Goal: Task Accomplishment & Management: Manage account settings

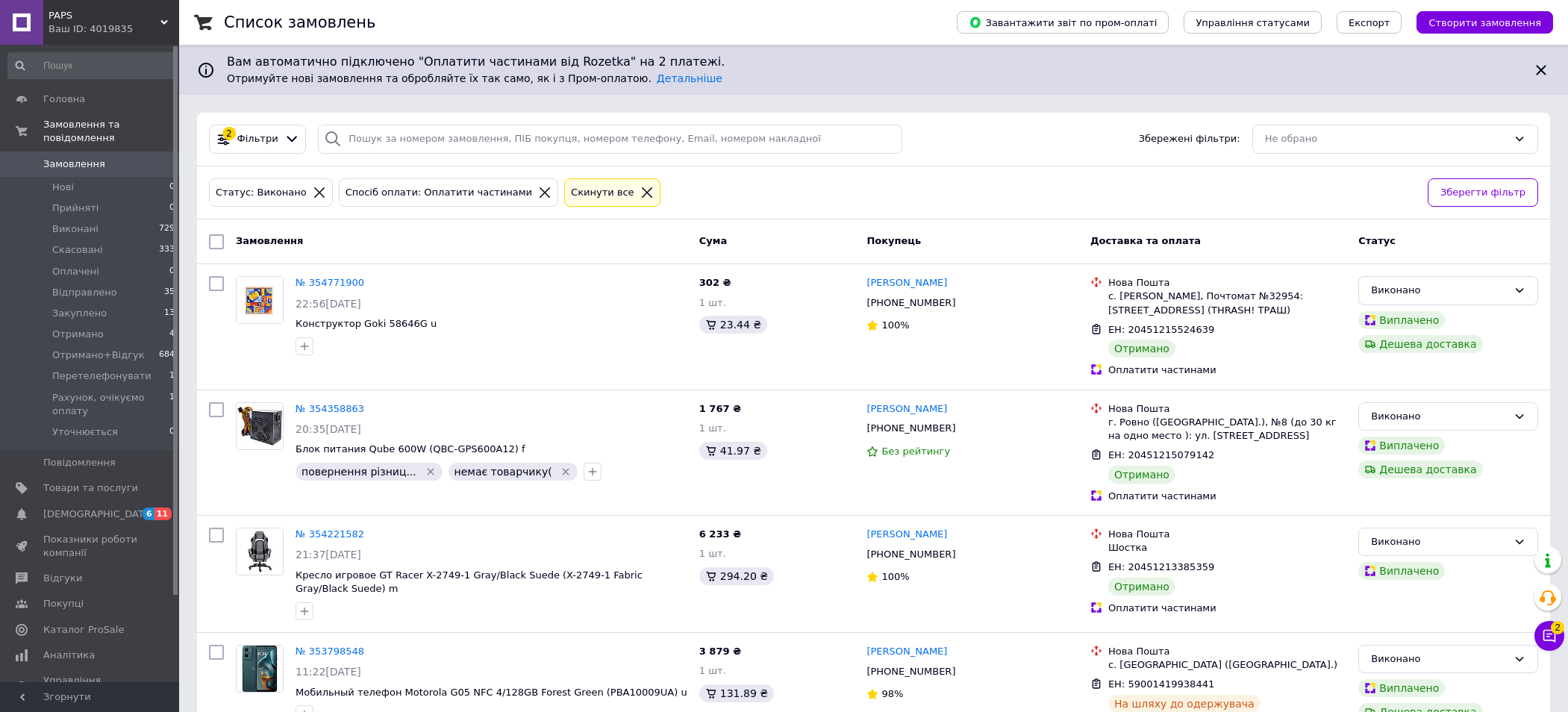
click at [155, 27] on div "Ваш ID: 4019835" at bounding box center [113, 29] width 131 height 14
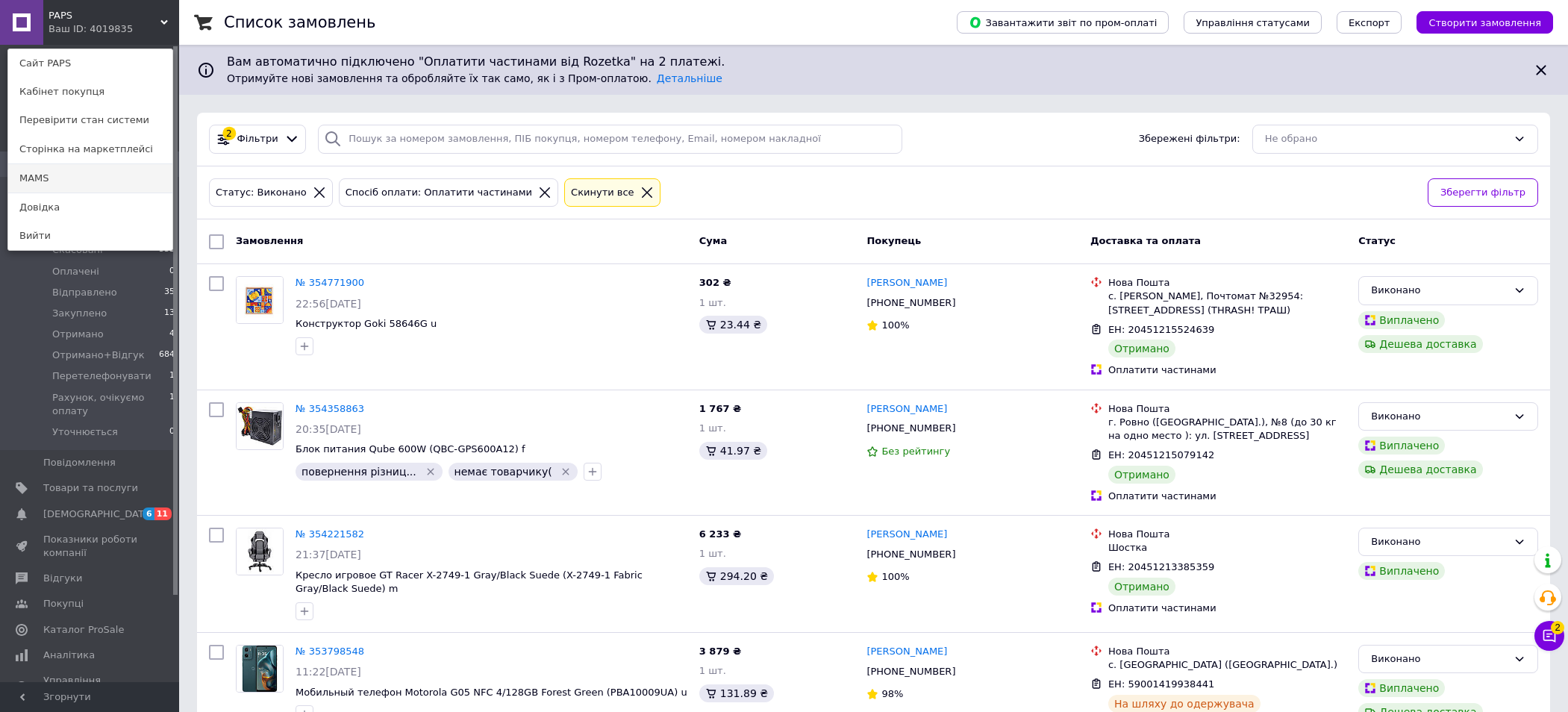
click at [45, 175] on link "MAMS" at bounding box center [89, 178] width 164 height 28
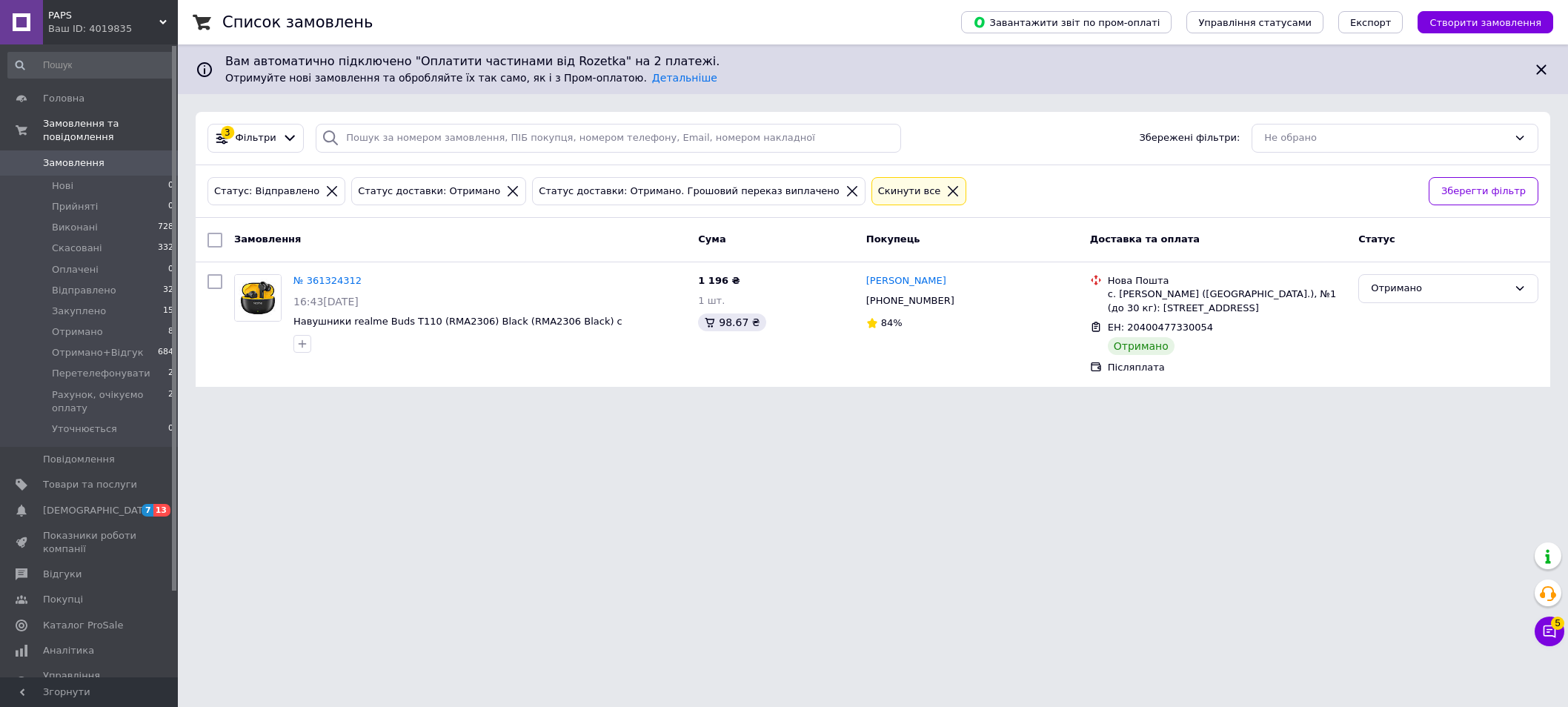
click at [149, 12] on span "PAPS" at bounding box center [103, 16] width 111 height 14
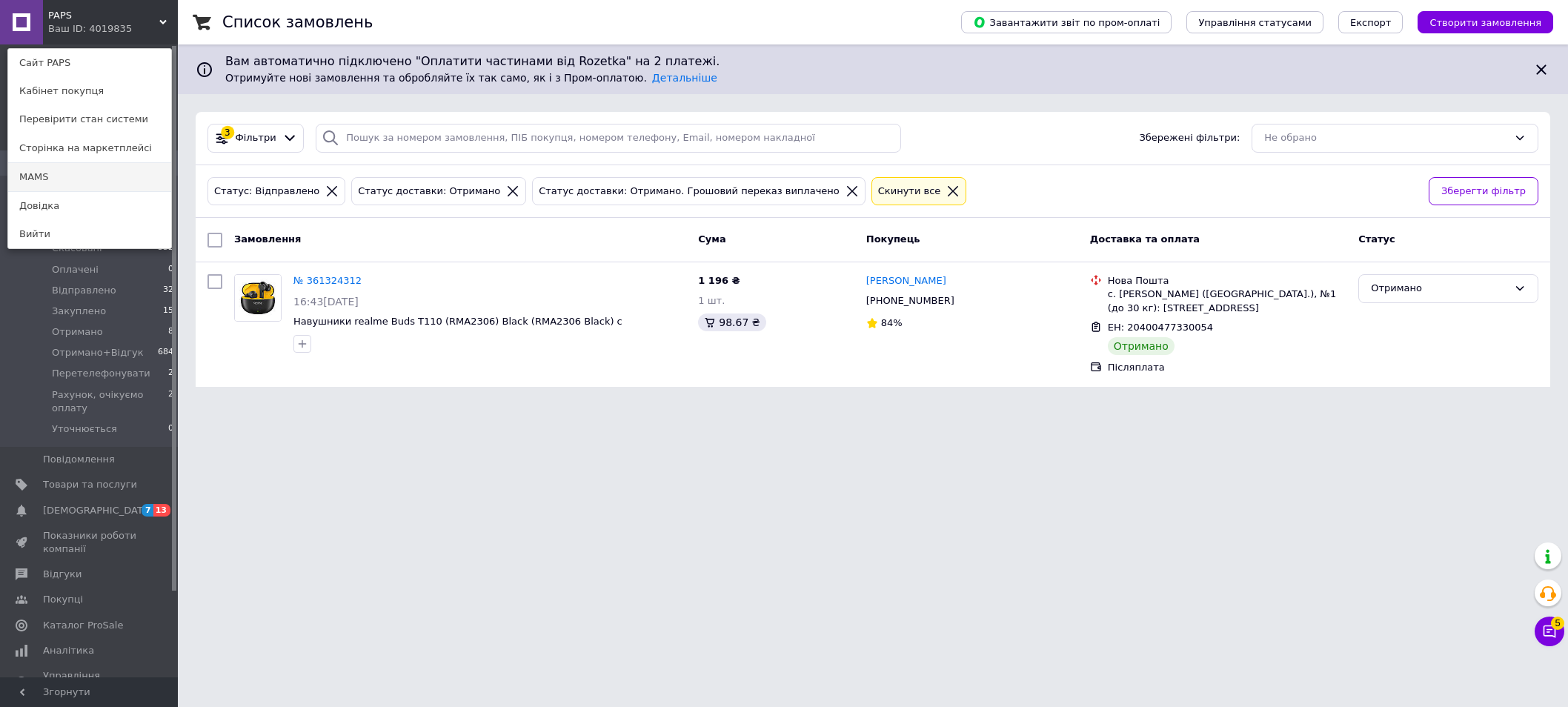
click at [61, 176] on link "MAMS" at bounding box center [89, 177] width 163 height 28
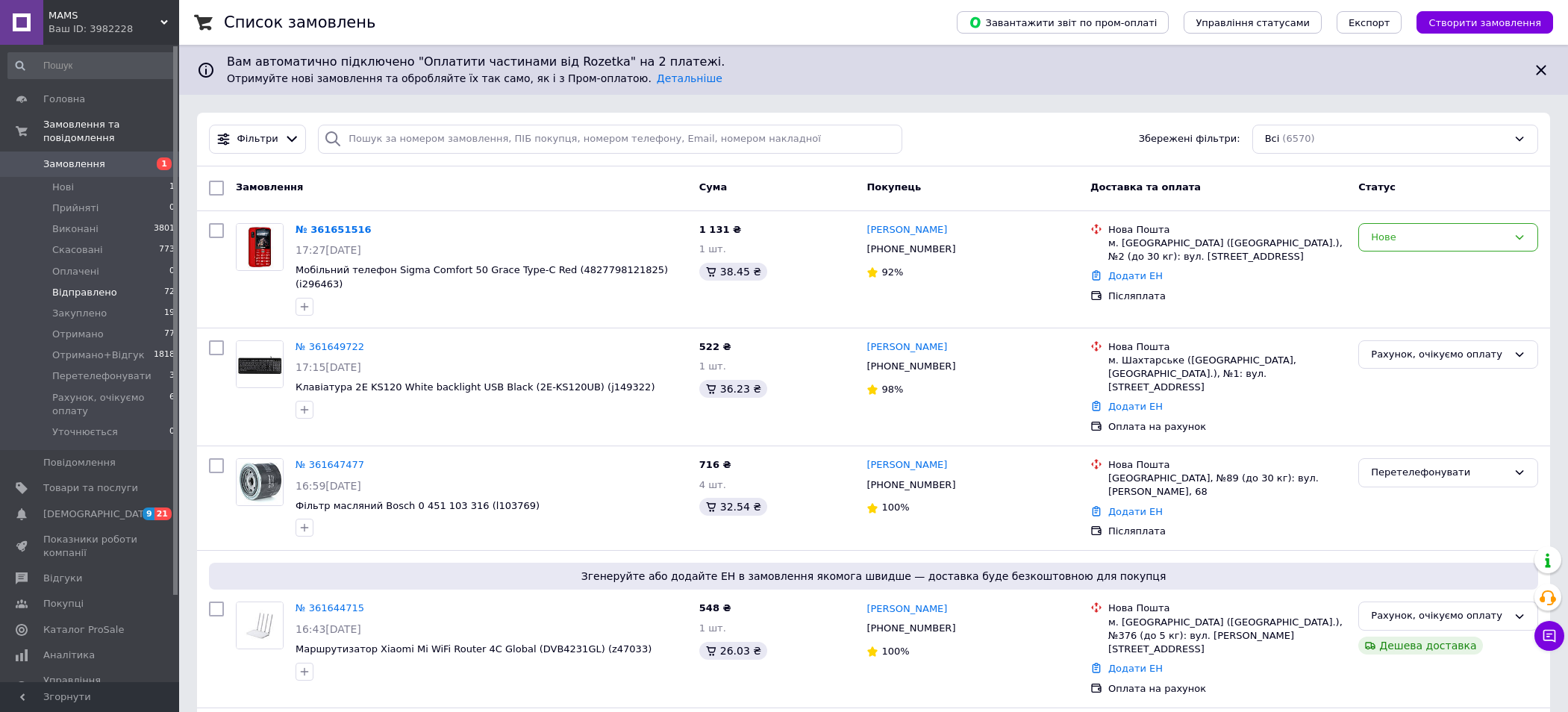
click at [93, 286] on span "Відправлено" at bounding box center [84, 293] width 65 height 14
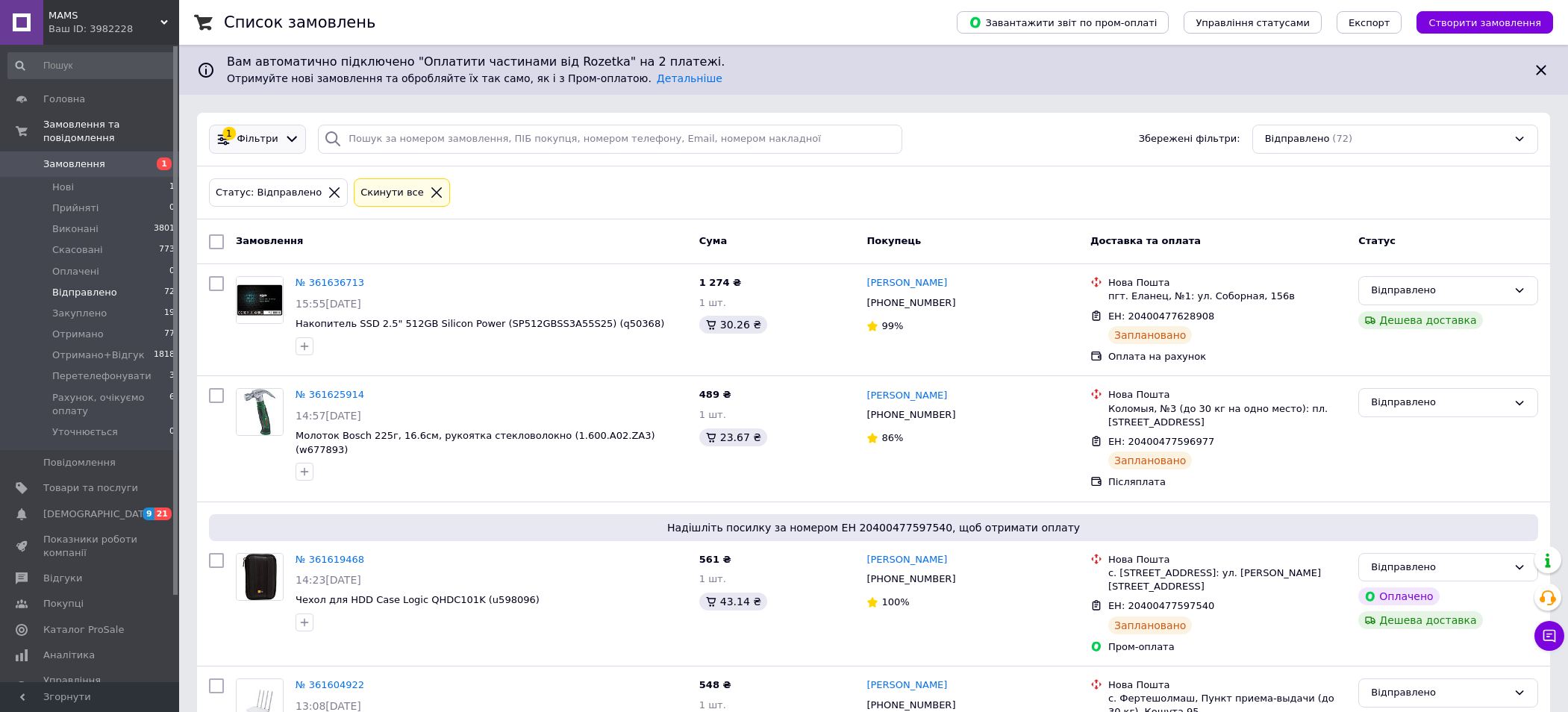
click at [285, 136] on icon at bounding box center [293, 139] width 16 height 16
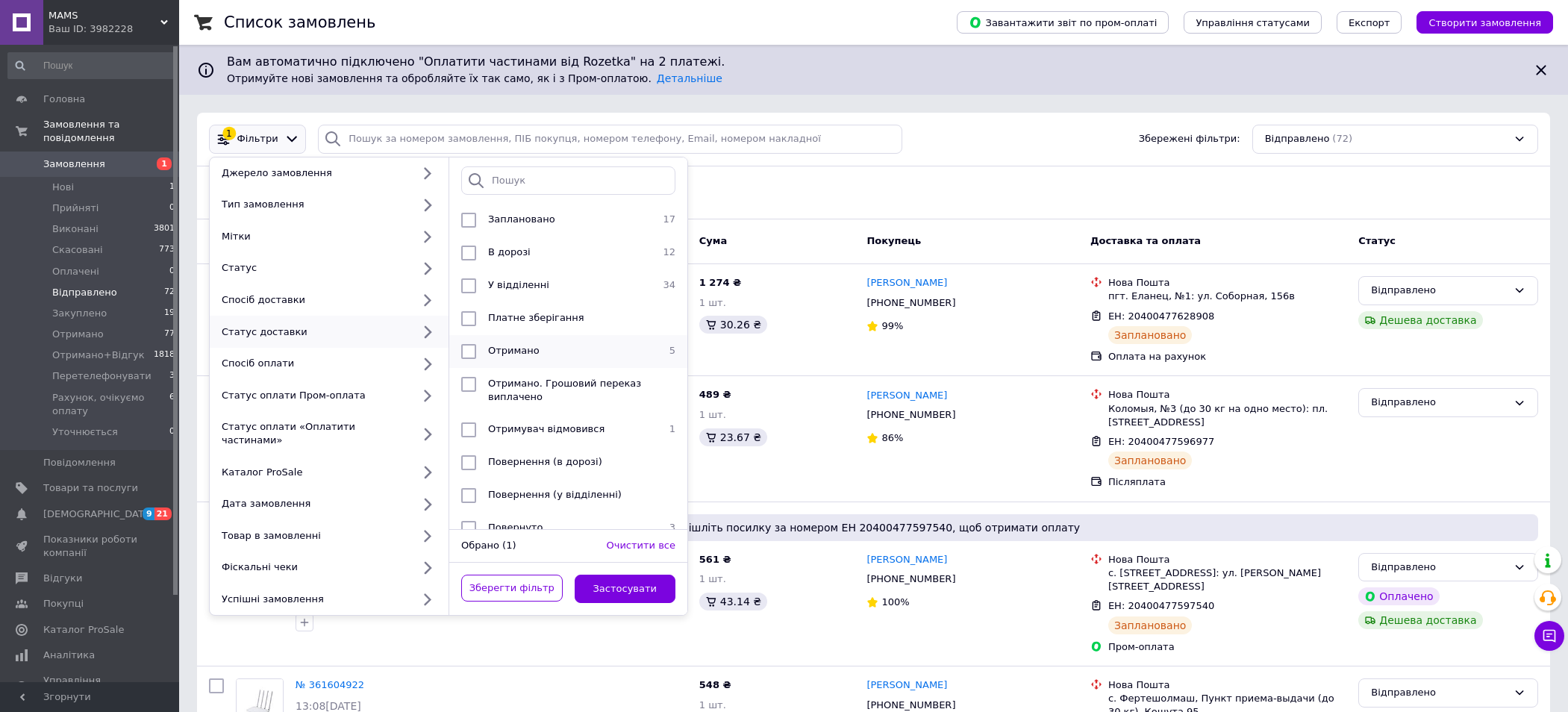
click at [502, 358] on div "Отримано" at bounding box center [567, 351] width 169 height 15
checkbox input "true"
click at [527, 396] on span "Отримано. Грошовий переказ виплачено" at bounding box center [565, 390] width 153 height 25
checkbox input "true"
click at [622, 575] on button "Застосувати" at bounding box center [624, 589] width 101 height 29
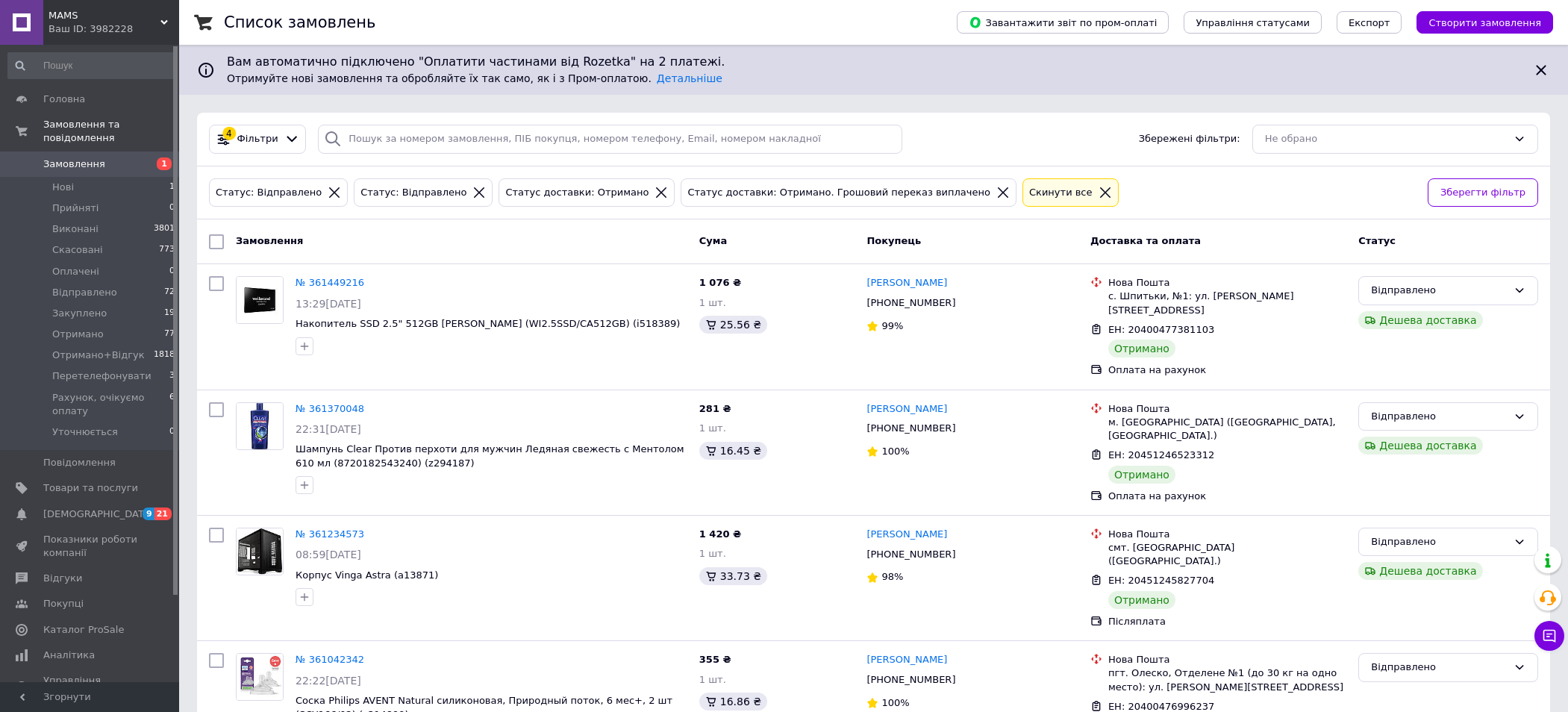
click at [219, 244] on input "checkbox" at bounding box center [216, 242] width 15 height 15
checkbox input "true"
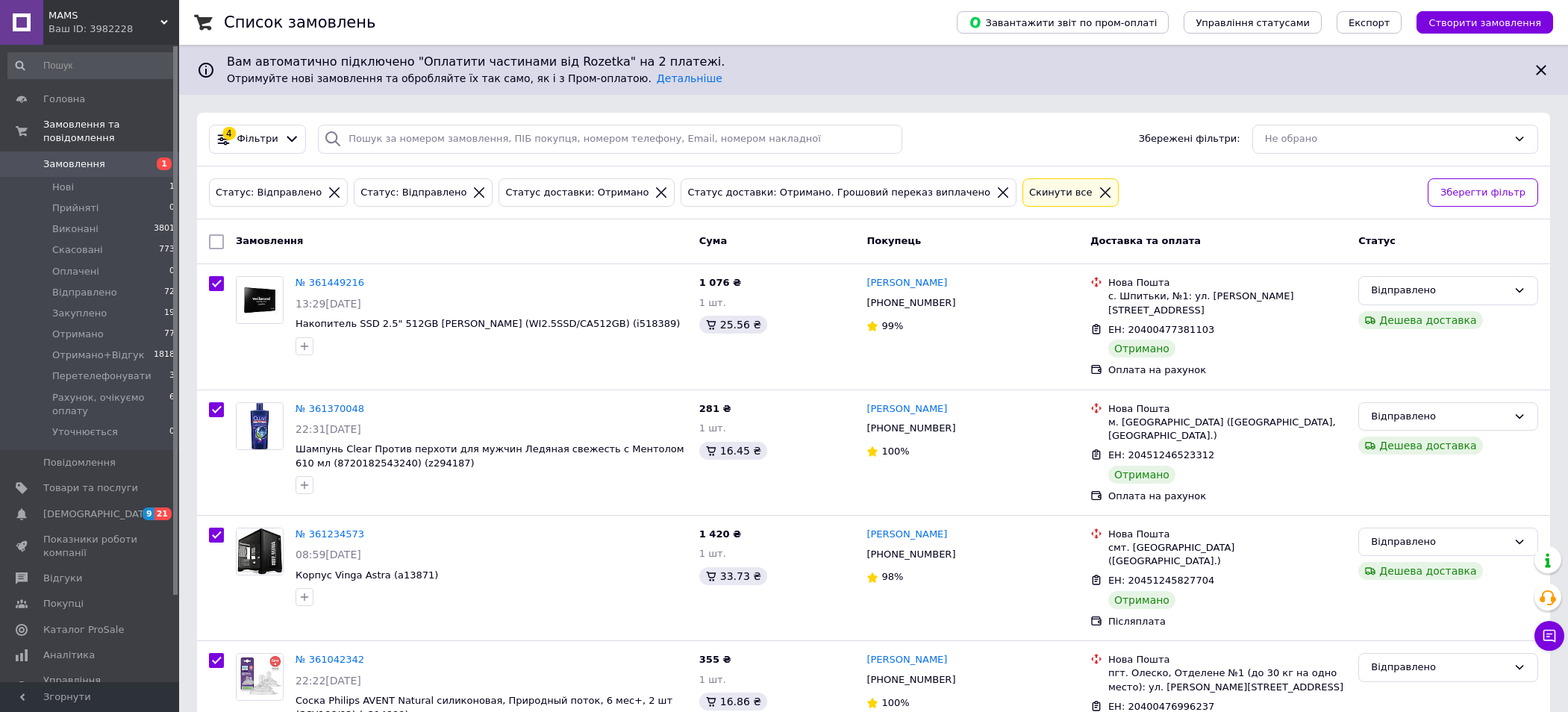
checkbox input "true"
click at [345, 241] on use at bounding box center [349, 241] width 8 height 5
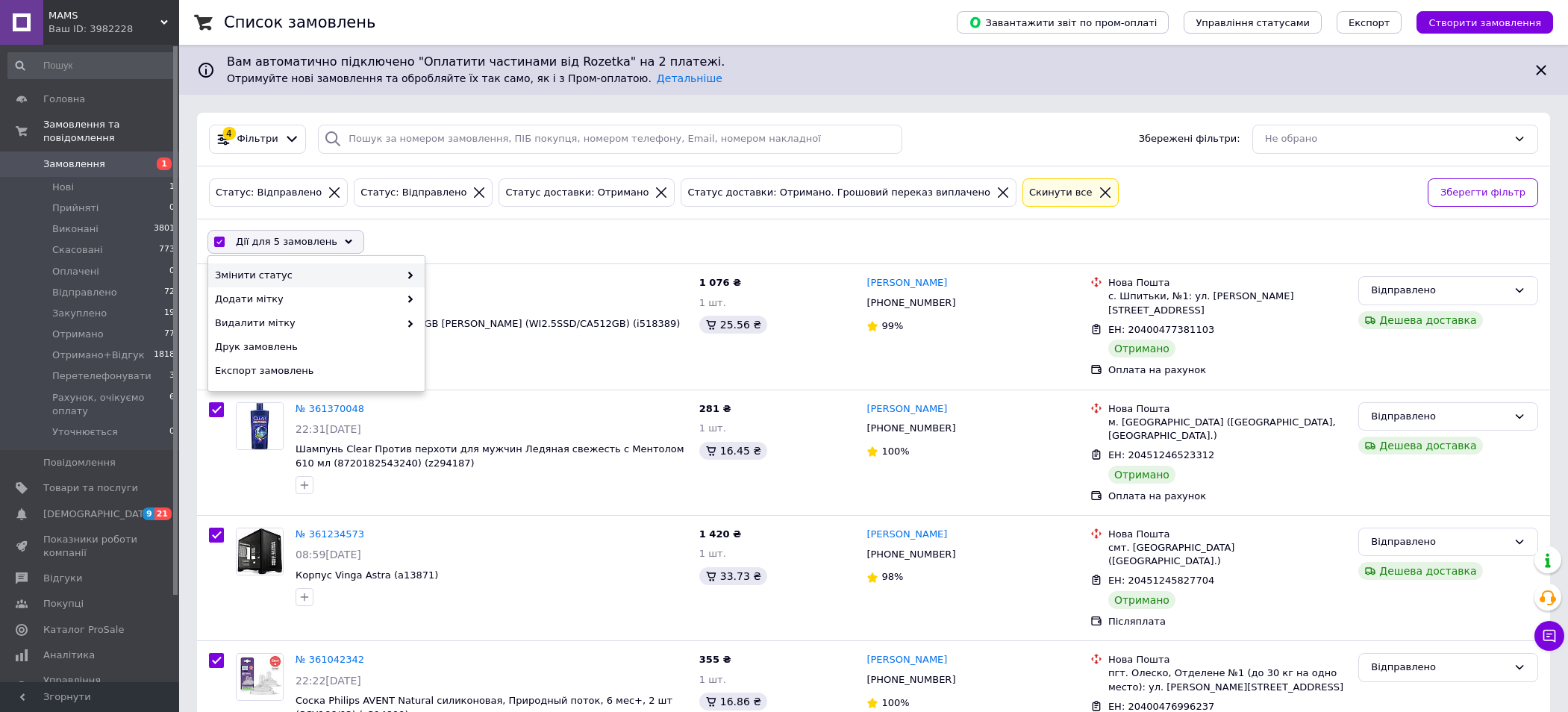
click at [411, 275] on icon at bounding box center [410, 276] width 8 height 8
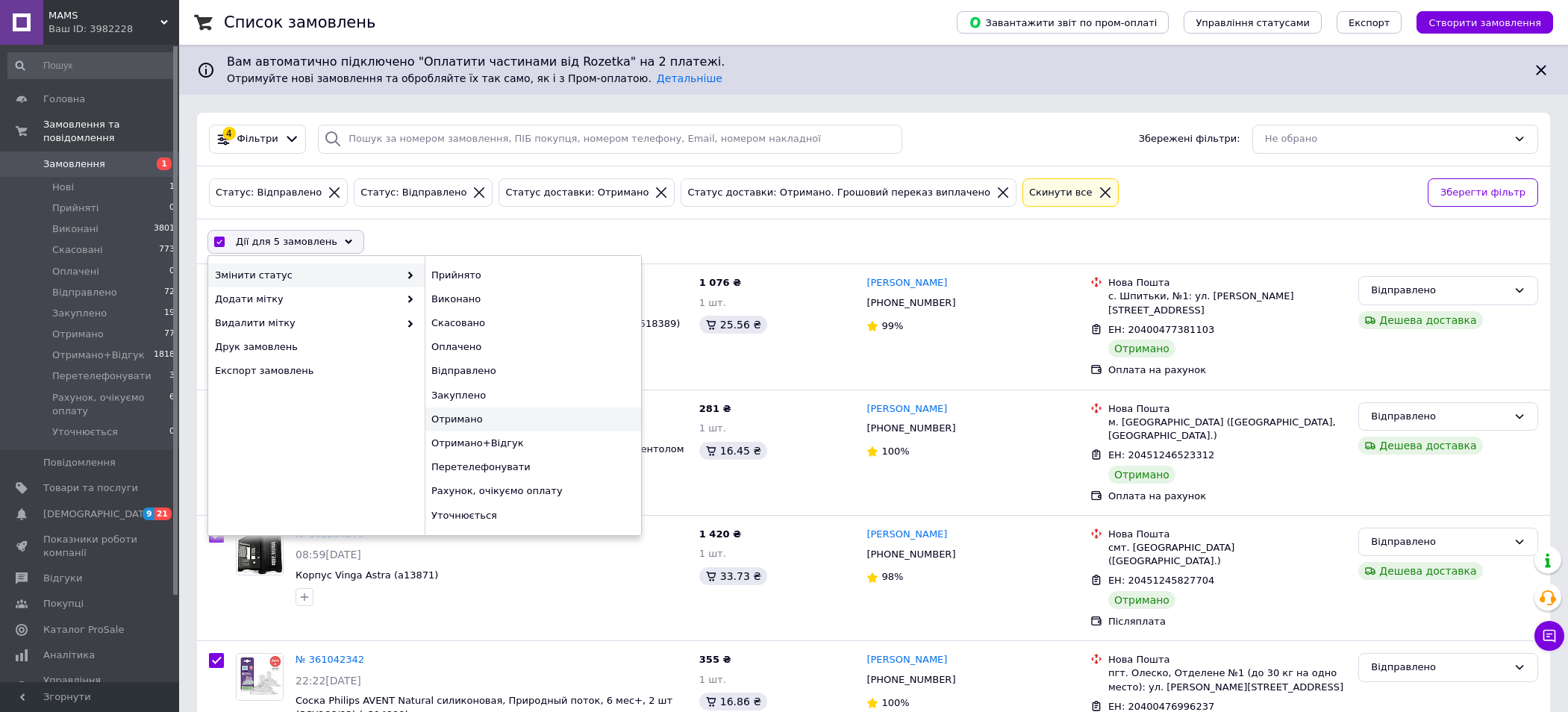
click at [464, 420] on div "Отримано" at bounding box center [532, 419] width 216 height 24
checkbox input "false"
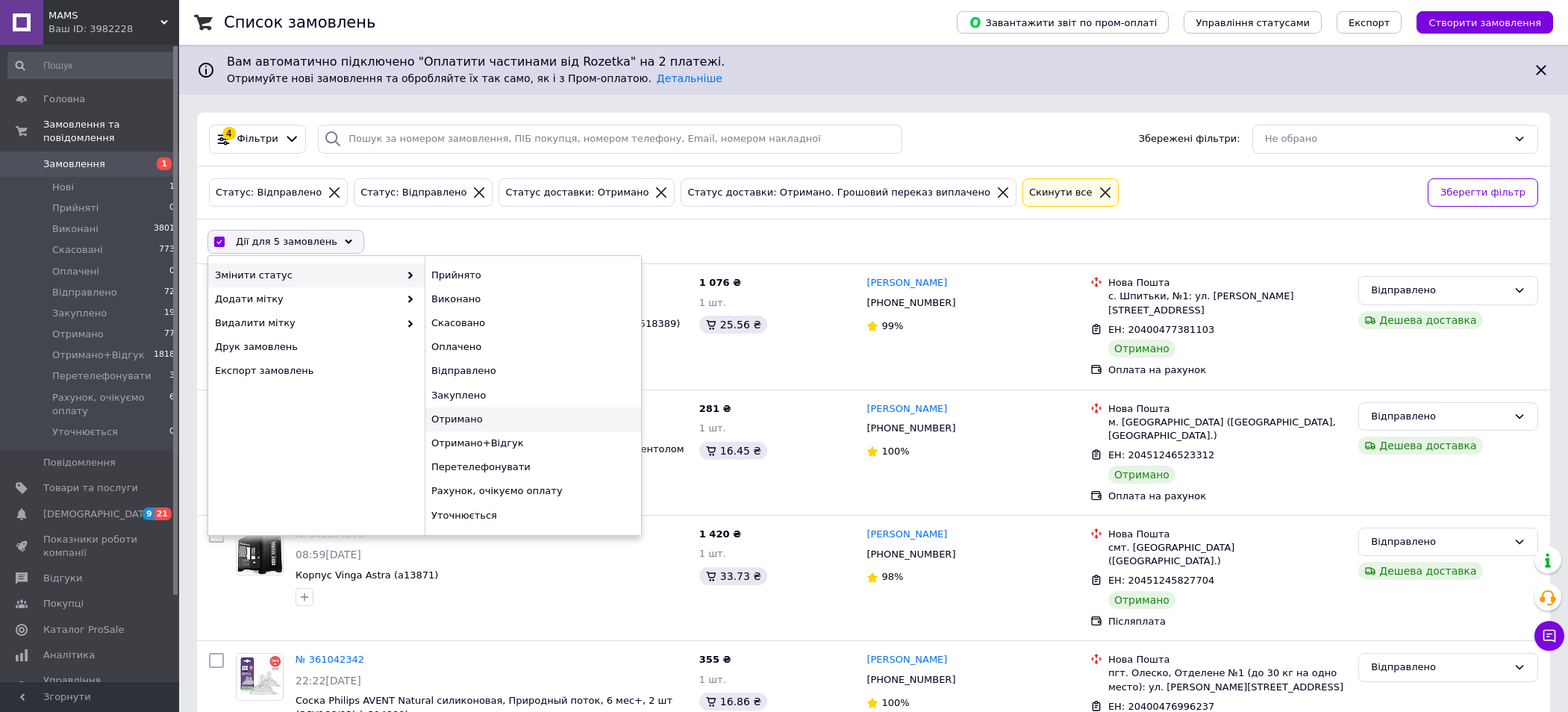
checkbox input "false"
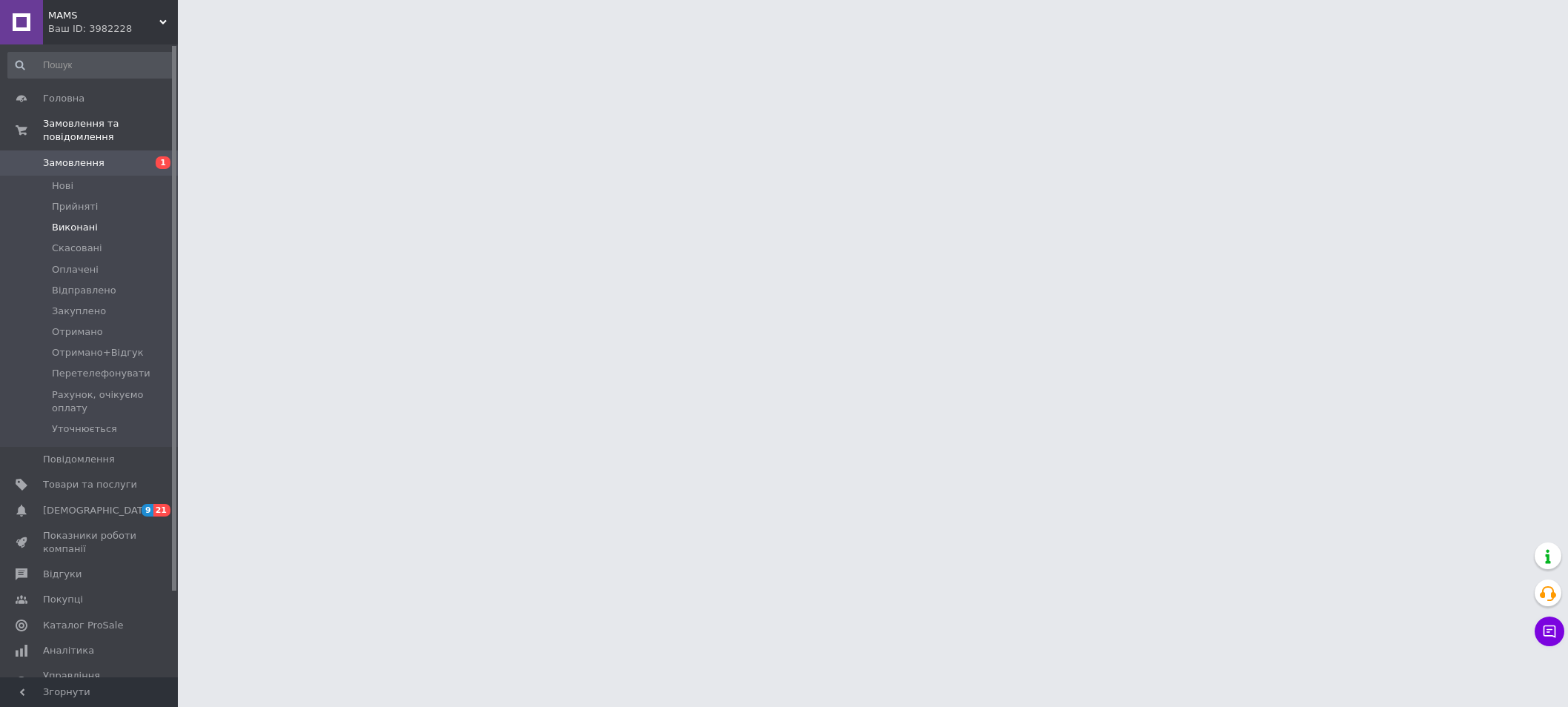
click at [85, 220] on span "Виконані" at bounding box center [74, 227] width 46 height 14
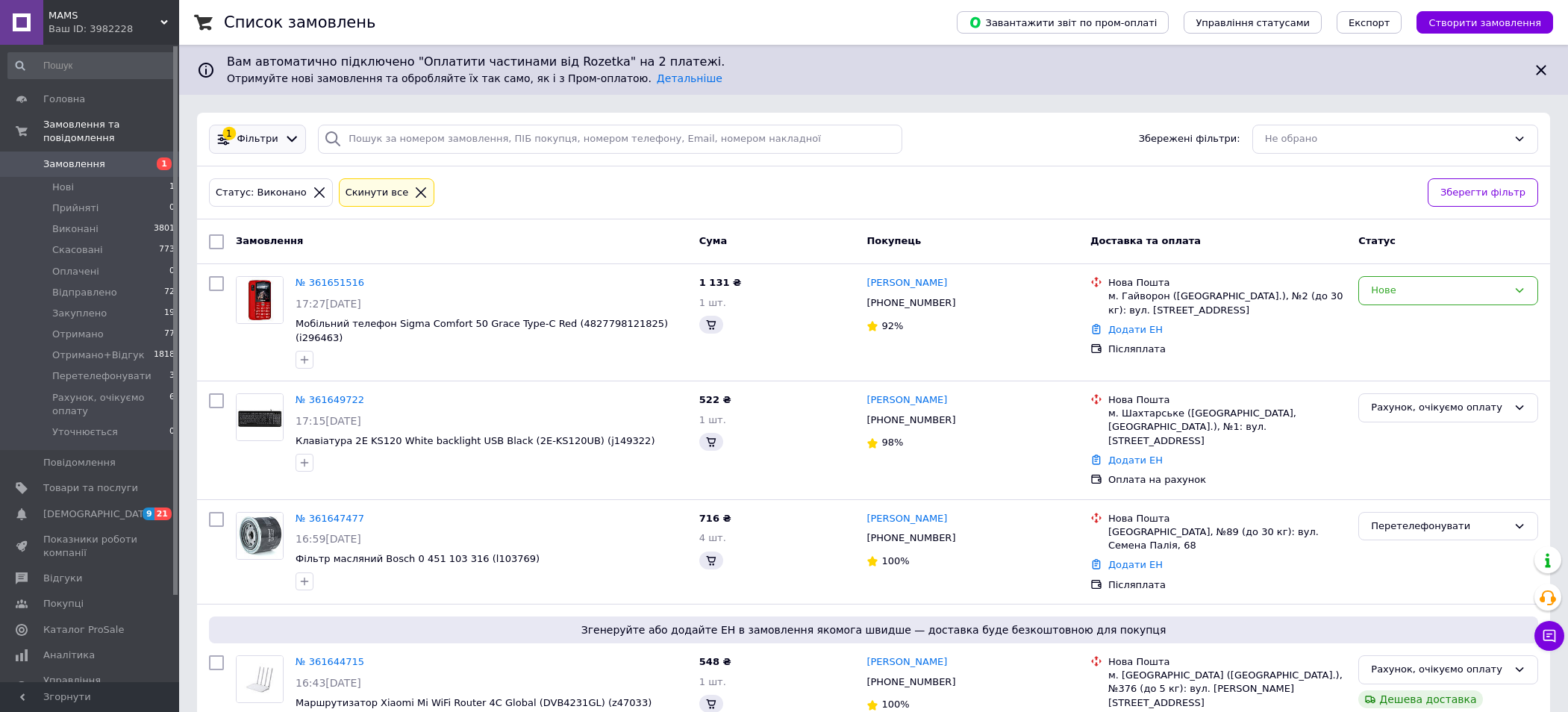
click at [259, 138] on span "Фільтри" at bounding box center [258, 139] width 41 height 14
click at [286, 138] on icon at bounding box center [293, 139] width 16 height 16
click at [274, 136] on div "Фільтри" at bounding box center [258, 139] width 47 height 14
click at [297, 153] on div "1 Фільтри" at bounding box center [257, 139] width 97 height 29
click at [285, 142] on icon at bounding box center [293, 139] width 16 height 16
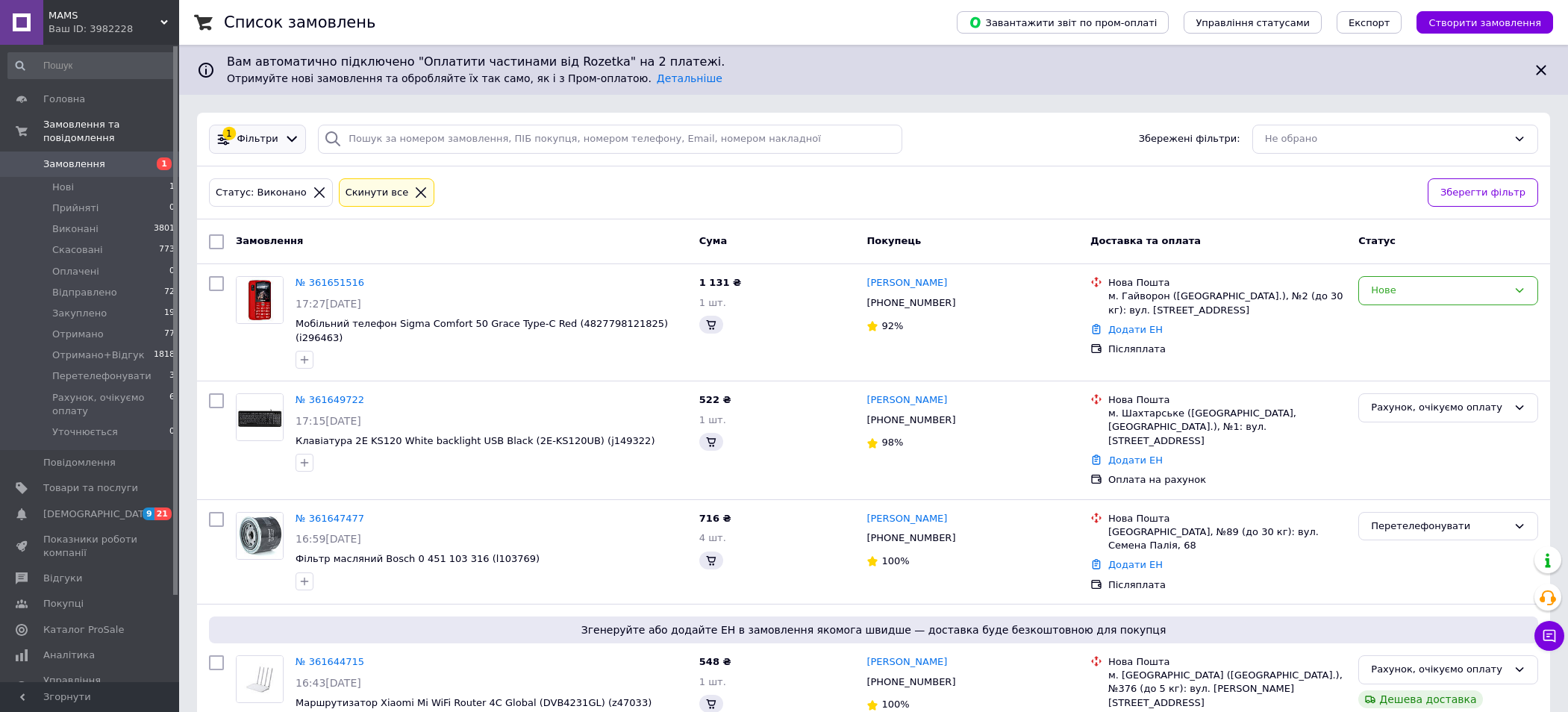
click at [225, 138] on div "1" at bounding box center [229, 134] width 14 height 14
click at [285, 135] on icon at bounding box center [293, 139] width 16 height 16
click at [272, 138] on div "Фільтри" at bounding box center [258, 139] width 47 height 14
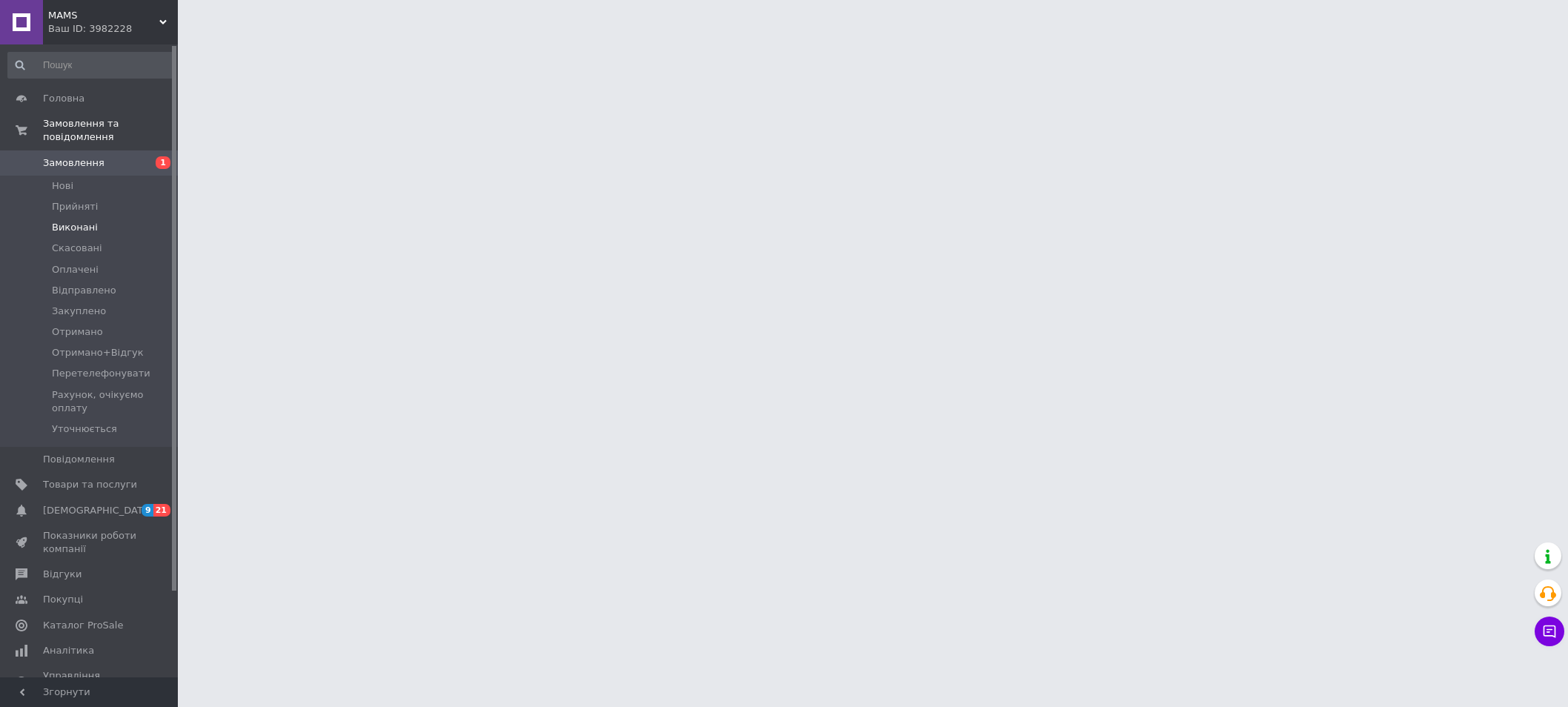
click at [68, 220] on span "Виконані" at bounding box center [74, 227] width 46 height 14
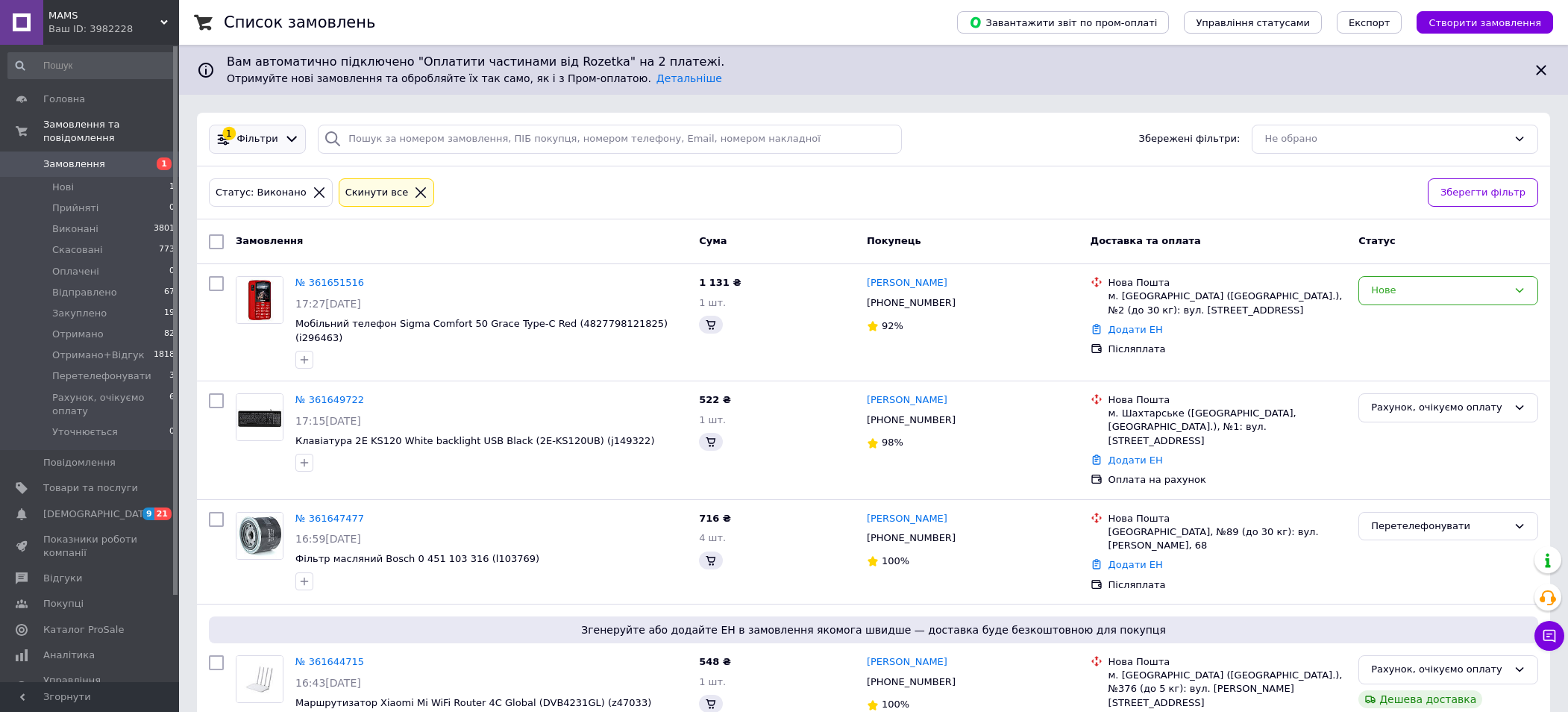
click at [246, 146] on div "1 Фільтри" at bounding box center [257, 139] width 89 height 16
click at [285, 133] on icon at bounding box center [293, 139] width 16 height 16
click at [285, 141] on icon at bounding box center [293, 139] width 16 height 16
drag, startPoint x: 282, startPoint y: 141, endPoint x: 296, endPoint y: 138, distance: 14.3
click at [296, 138] on div at bounding box center [293, 139] width 22 height 16
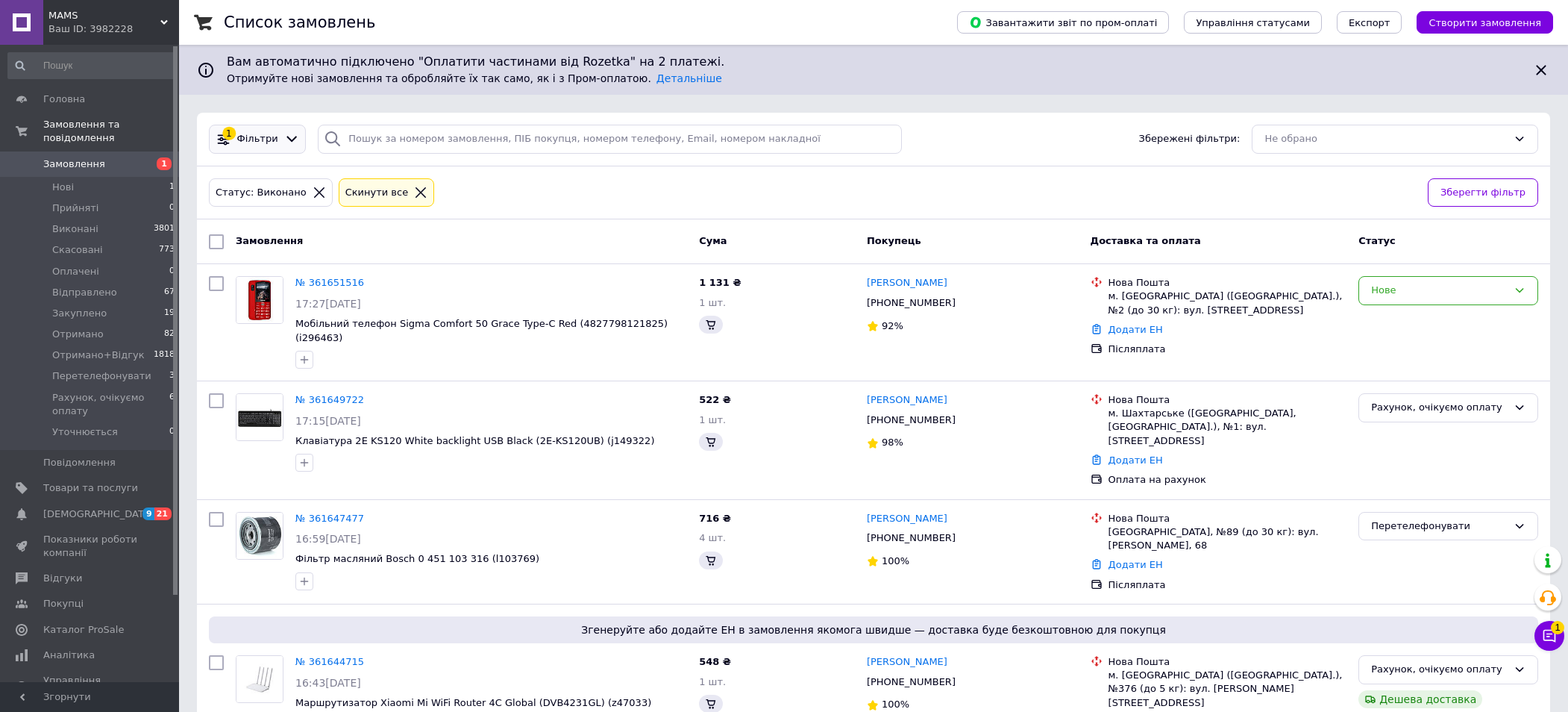
click at [287, 141] on icon at bounding box center [292, 139] width 11 height 6
click at [246, 144] on span "Фільтри" at bounding box center [258, 139] width 41 height 14
click at [232, 139] on div "1" at bounding box center [224, 139] width 22 height 16
click at [285, 137] on icon at bounding box center [293, 139] width 16 height 16
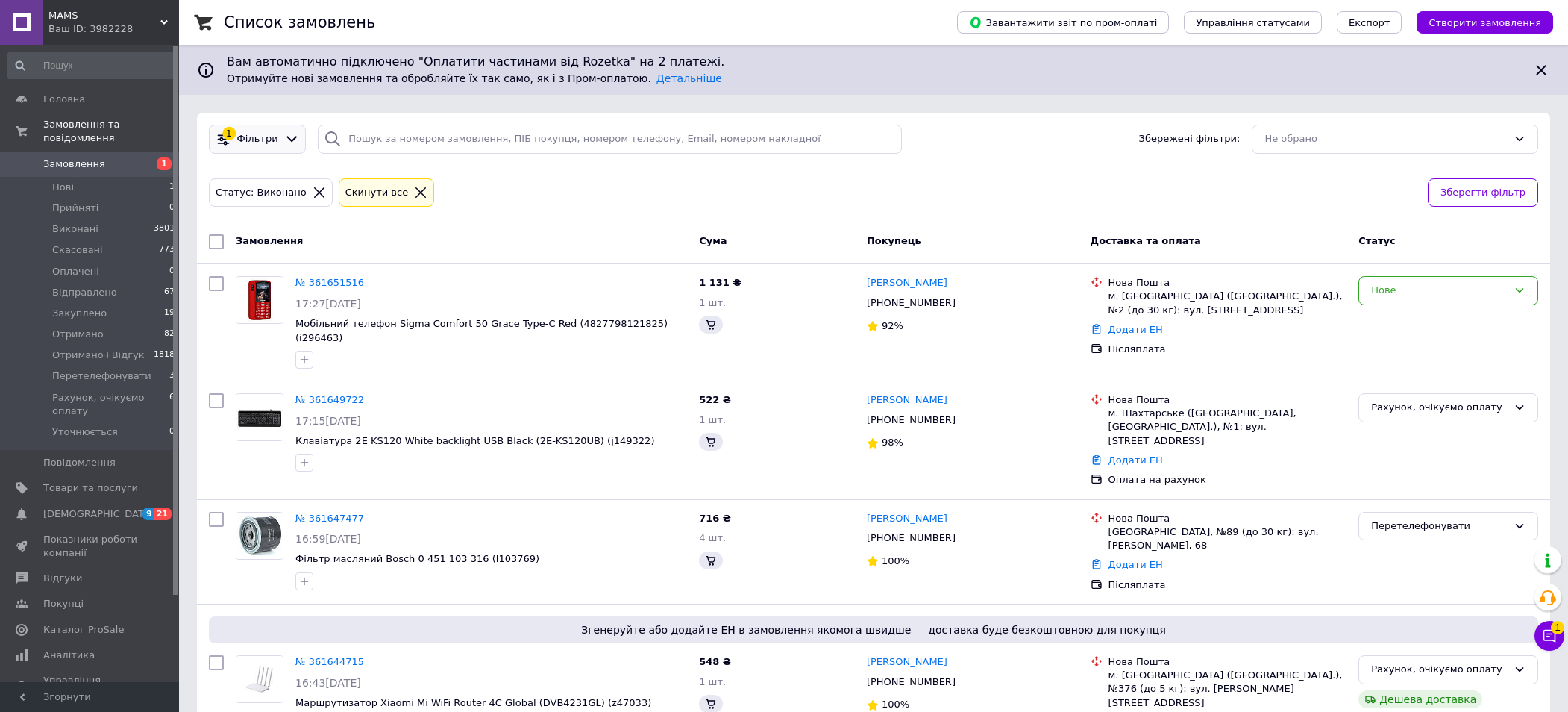
click at [264, 140] on span "Фільтри" at bounding box center [258, 139] width 41 height 14
click at [289, 140] on icon at bounding box center [293, 139] width 16 height 16
click at [289, 139] on icon at bounding box center [293, 139] width 16 height 16
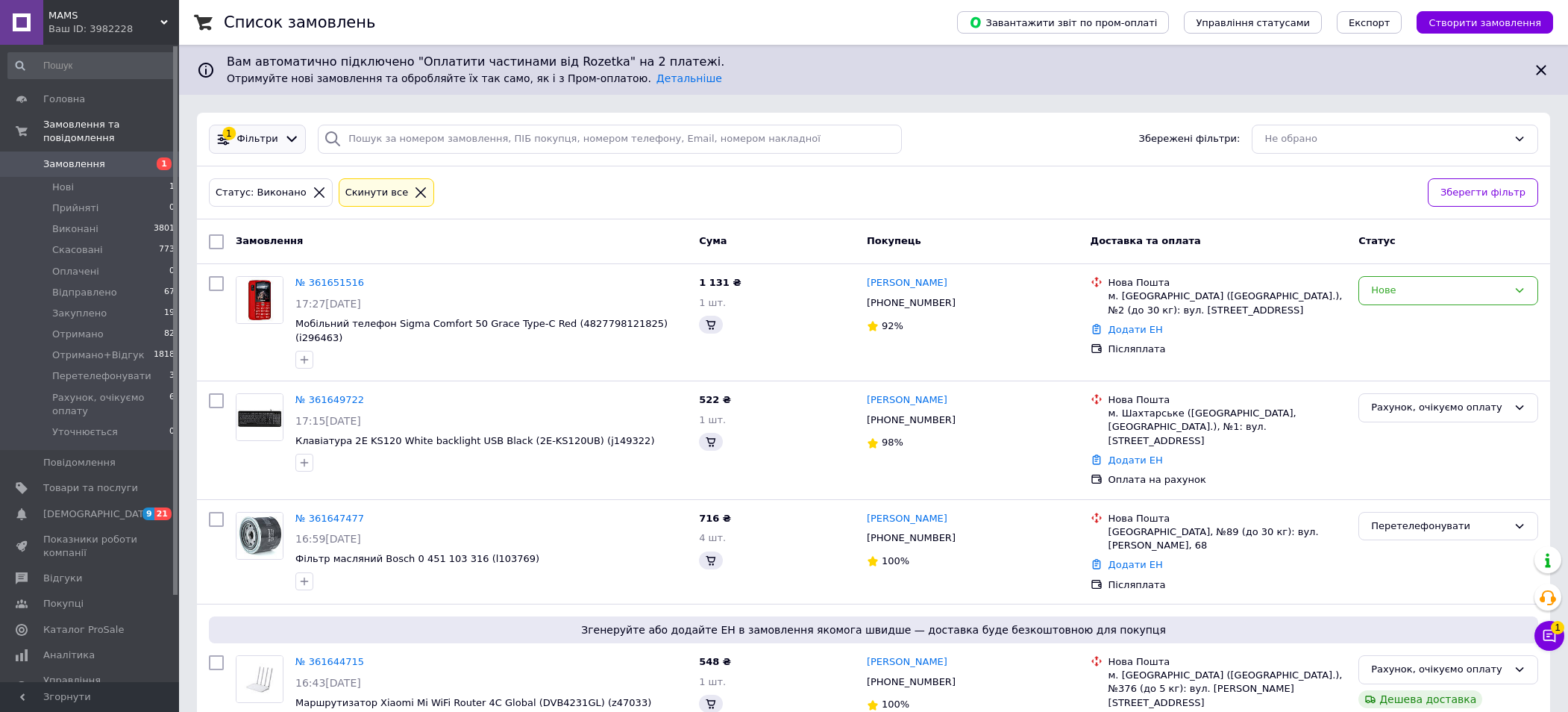
click at [282, 138] on div at bounding box center [293, 139] width 22 height 16
click at [266, 137] on span "Фільтри" at bounding box center [258, 139] width 41 height 14
click at [257, 137] on span "Фільтри" at bounding box center [258, 139] width 41 height 14
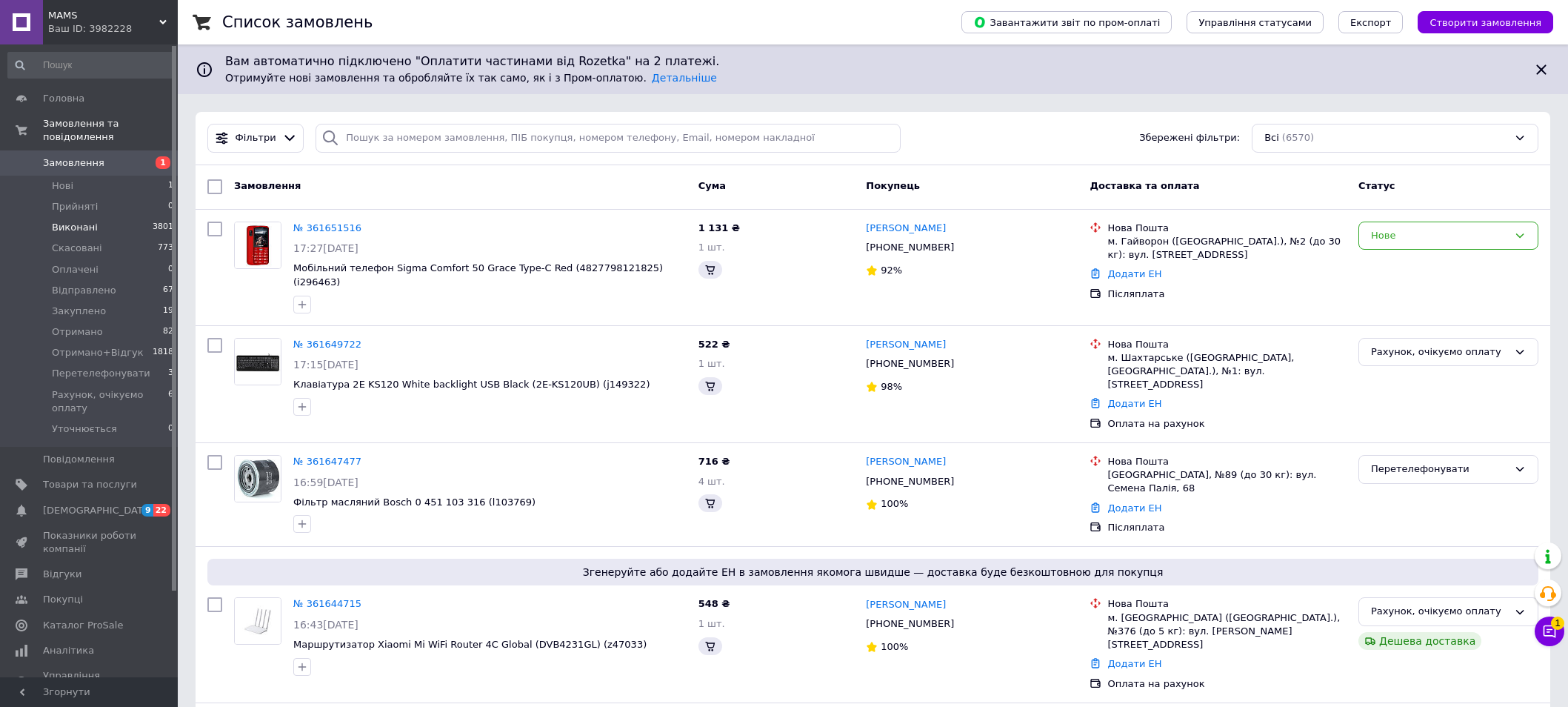
click at [79, 220] on span "Виконані" at bounding box center [74, 227] width 46 height 14
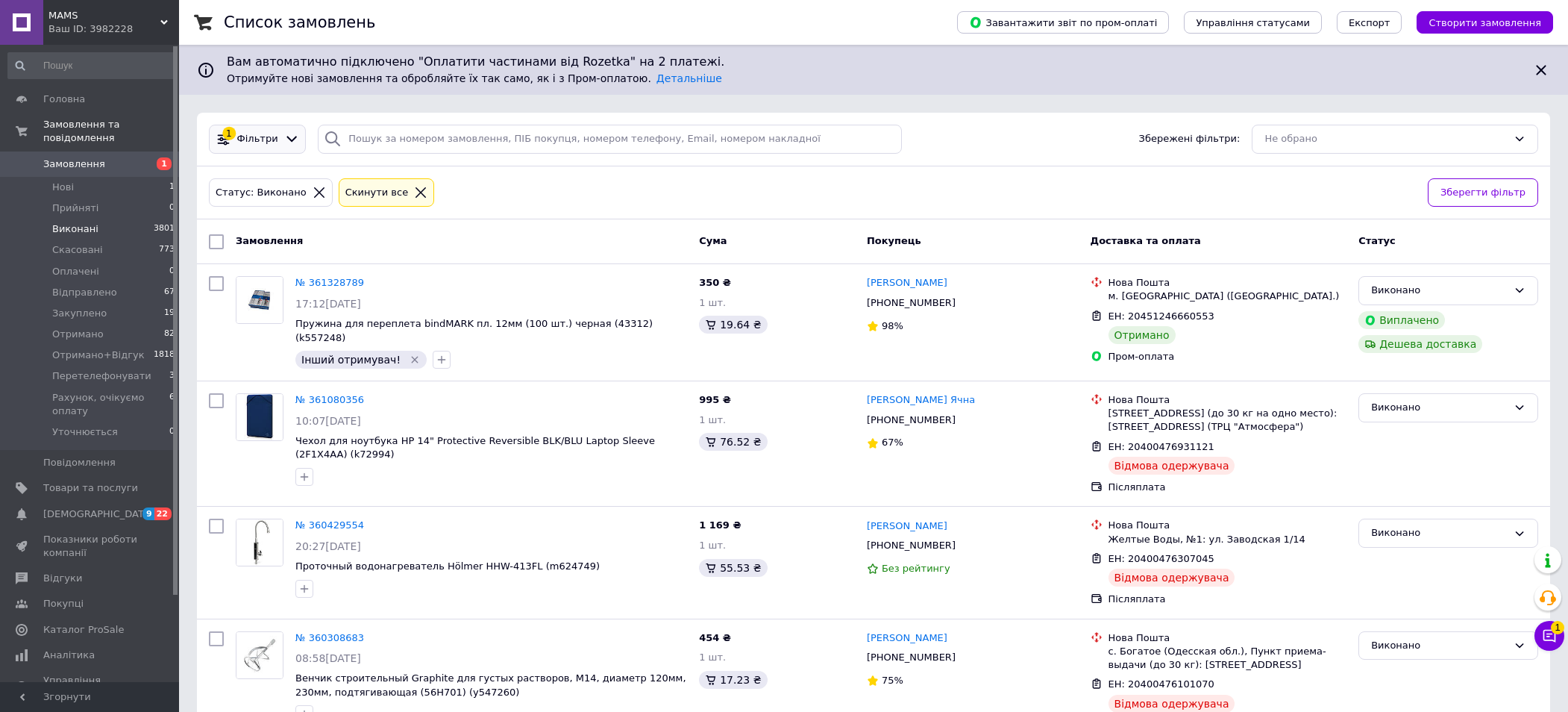
click at [272, 147] on div "1 Фільтри" at bounding box center [257, 139] width 97 height 29
click at [290, 137] on icon at bounding box center [292, 139] width 11 height 6
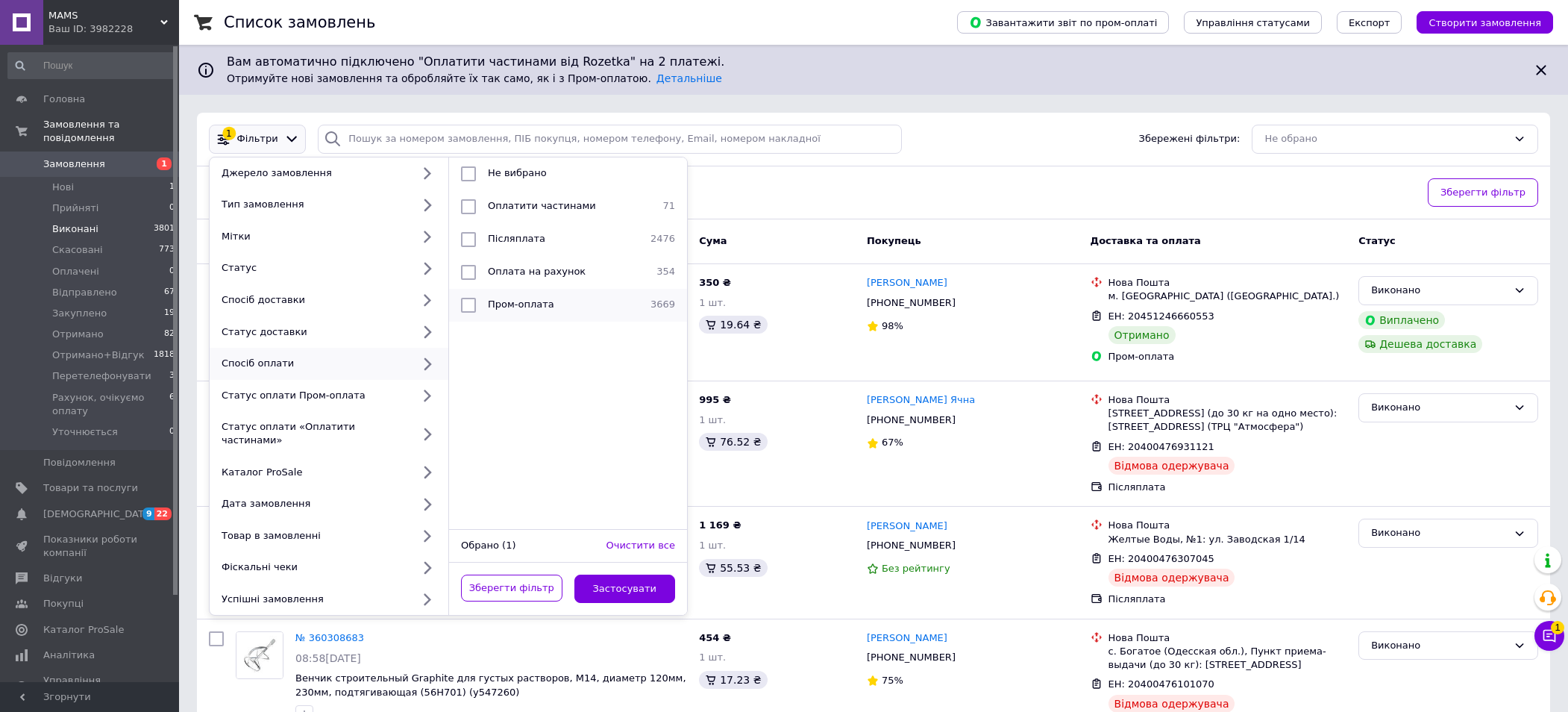
click at [539, 300] on span "Пром-оплата" at bounding box center [521, 303] width 67 height 11
checkbox input "true"
click at [626, 581] on button "Застосувати" at bounding box center [624, 589] width 101 height 29
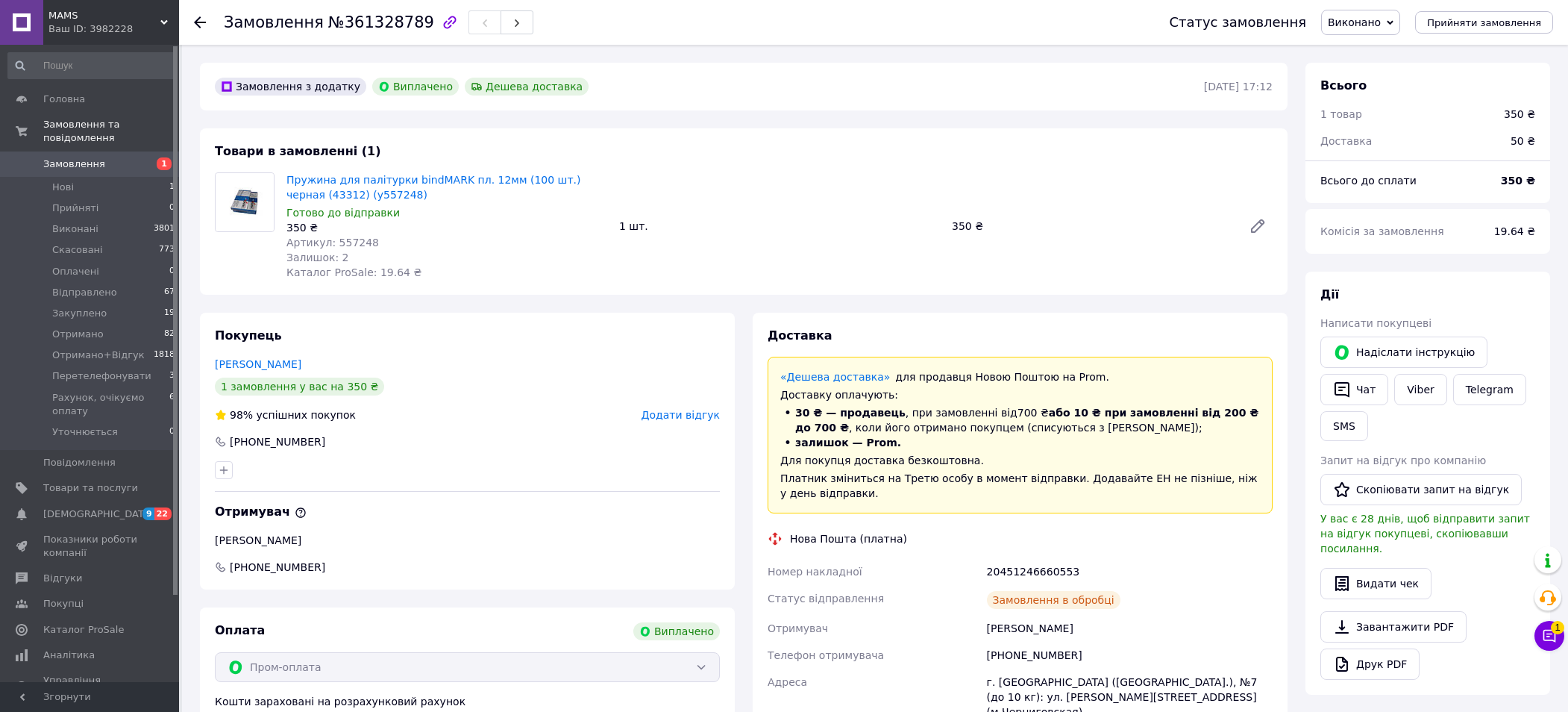
scroll to position [48, 0]
click at [1362, 23] on span "Виконано" at bounding box center [1355, 23] width 53 height 12
click at [1378, 162] on li "Отримано" at bounding box center [1395, 164] width 146 height 23
